Goal: Find specific page/section: Find specific page/section

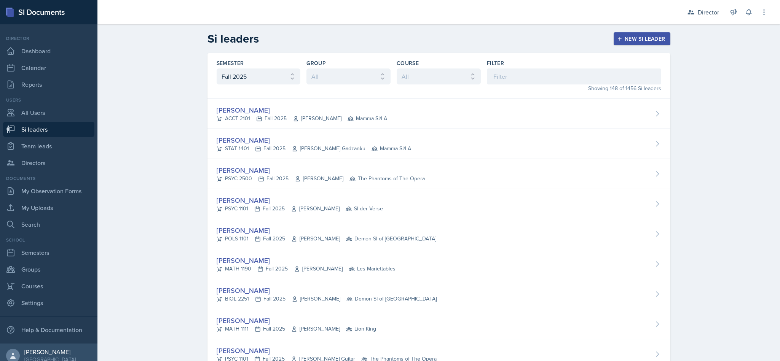
select select "2bed604d-1099-4043-b1bc-2365e8740244"
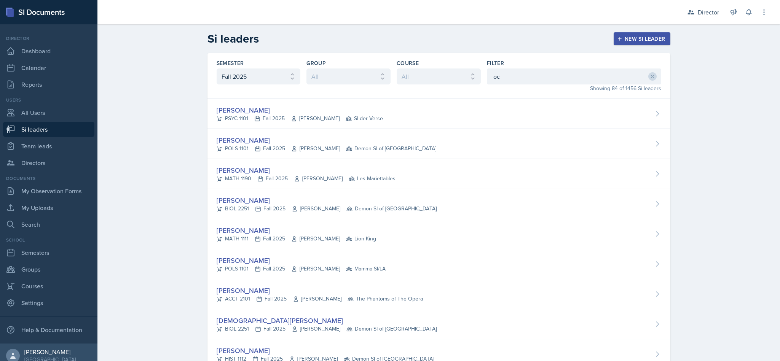
type input "oct"
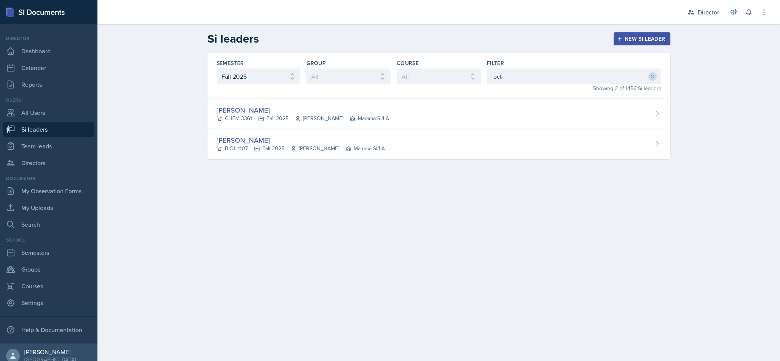
click at [520, 107] on div "[PERSON_NAME] CHEM 3361 Fall 2025 [PERSON_NAME] Mamma SI/LA" at bounding box center [438, 114] width 463 height 30
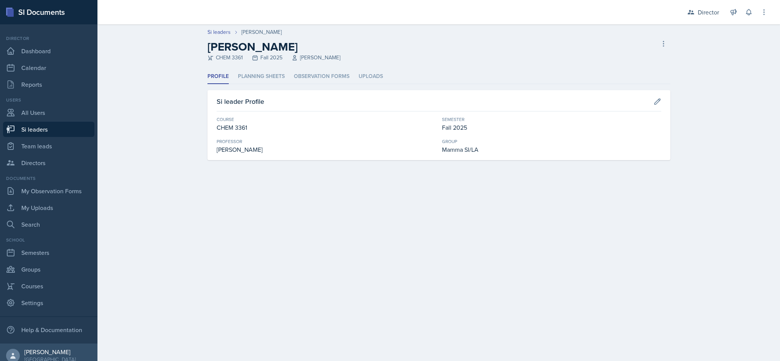
click at [324, 83] on li "Observation Forms" at bounding box center [322, 76] width 56 height 15
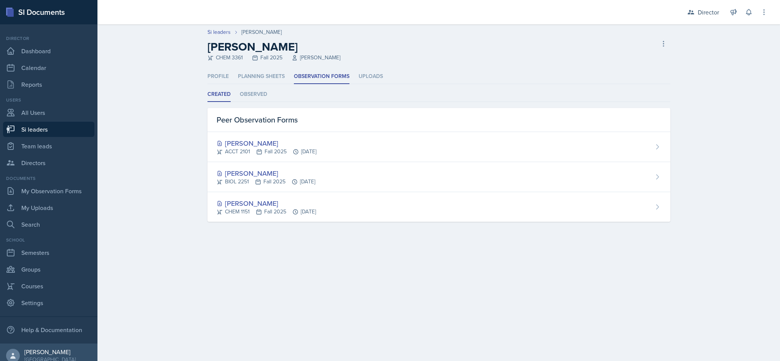
click at [449, 143] on div "[PERSON_NAME] ACCT 2101 Fall 2025 [DATE]" at bounding box center [438, 147] width 463 height 30
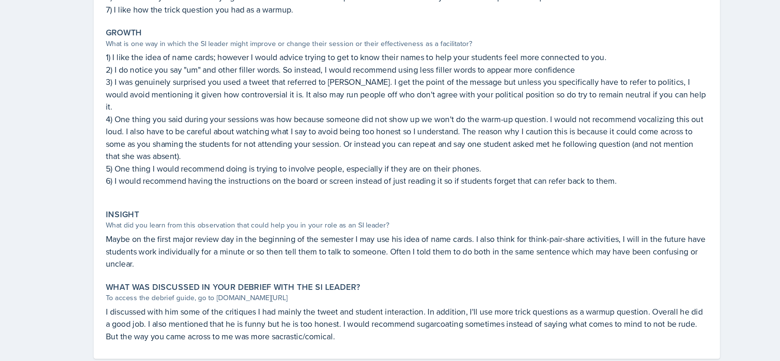
scroll to position [165, 0]
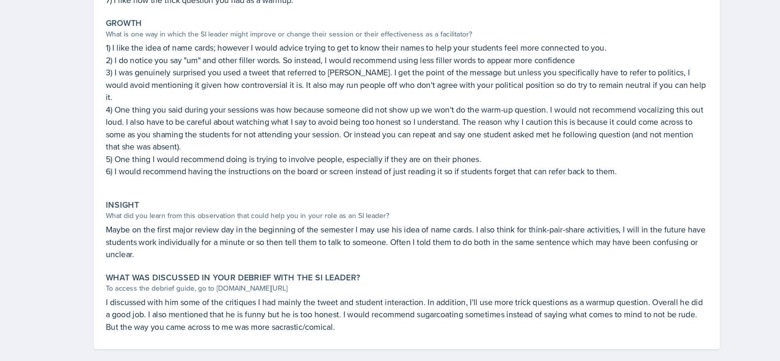
click at [641, 267] on p "Maybe on the first major review day in the beginning of the semester I may use …" at bounding box center [439, 272] width 445 height 27
click at [632, 296] on div "What was discussed in your debrief with the SI Leader?" at bounding box center [439, 300] width 445 height 8
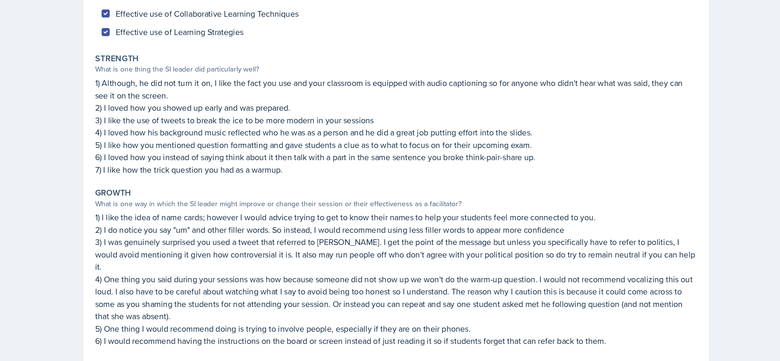
scroll to position [0, 0]
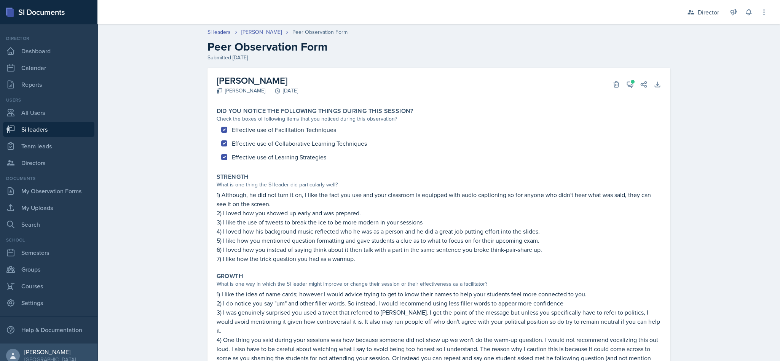
click at [631, 81] on span at bounding box center [633, 82] width 4 height 4
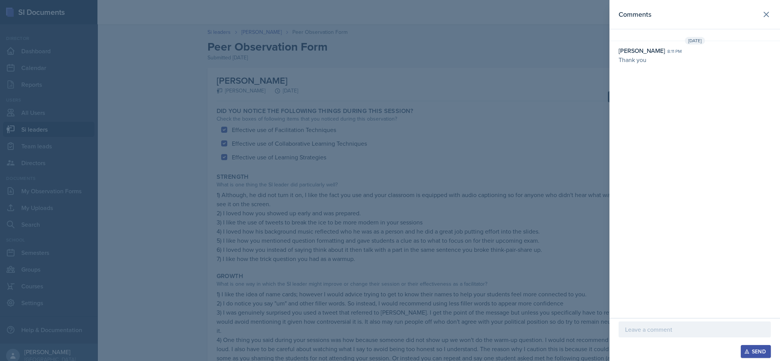
click at [762, 22] on header "Comments" at bounding box center [695, 14] width 171 height 29
click at [760, 16] on button at bounding box center [766, 14] width 15 height 15
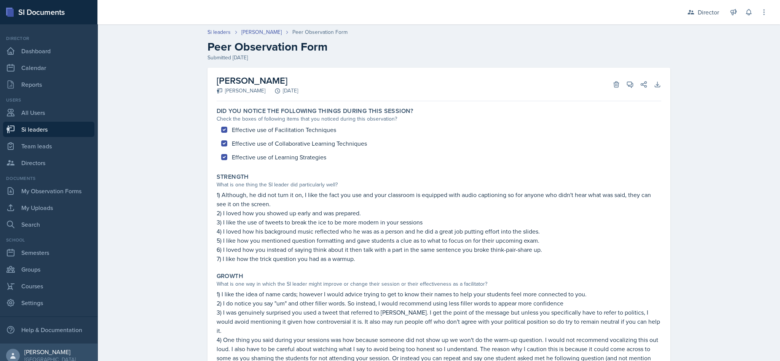
click at [46, 129] on link "Si leaders" at bounding box center [48, 129] width 91 height 15
select select "2bed604d-1099-4043-b1bc-2365e8740244"
